Goal: Find specific page/section: Find specific page/section

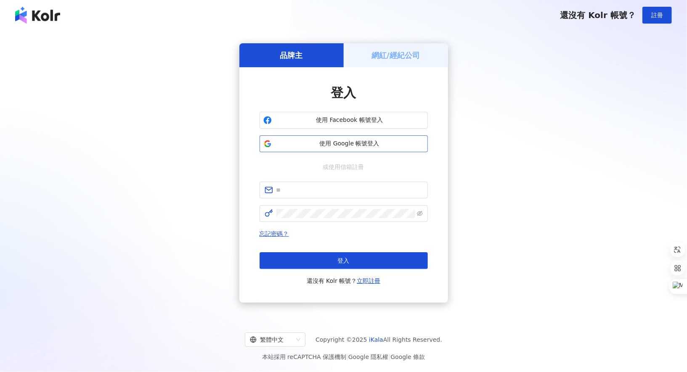
click at [358, 138] on button "使用 Google 帳號登入" at bounding box center [344, 143] width 168 height 17
